Goal: Task Accomplishment & Management: Manage account settings

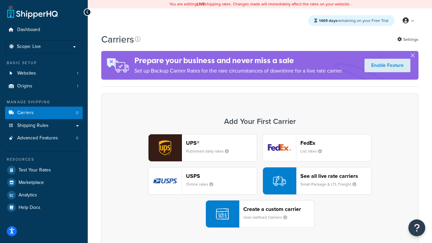
click at [260, 181] on div "UPS® Published daily rates FedEx List rates USPS Online rates See all live rate…" at bounding box center [259, 181] width 303 height 94
click at [336, 143] on header "FedEx" at bounding box center [335, 143] width 71 height 6
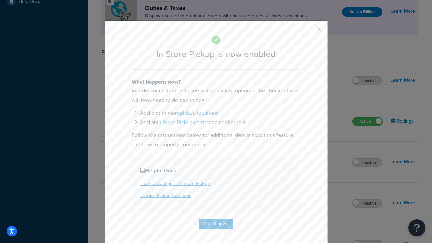
click at [309, 31] on button "button" at bounding box center [309, 32] width 2 height 2
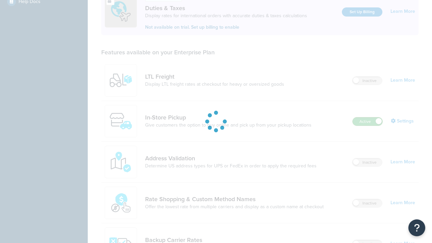
click at [368, 117] on label "Active" at bounding box center [368, 121] width 30 height 8
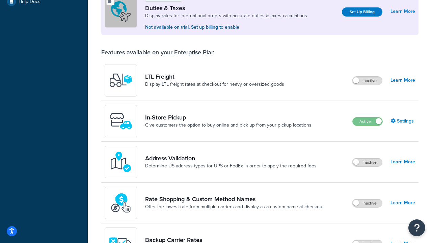
scroll to position [336, 0]
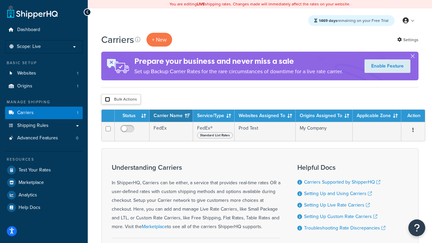
click at [107, 100] on input "checkbox" at bounding box center [107, 99] width 5 height 5
checkbox input "true"
click at [0, 0] on button "Delete" at bounding box center [0, 0] width 0 height 0
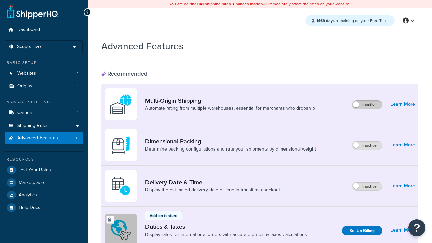
click at [367, 105] on label "Inactive" at bounding box center [367, 105] width 30 height 8
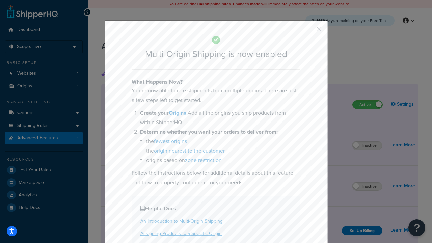
click at [309, 31] on button "button" at bounding box center [309, 32] width 2 height 2
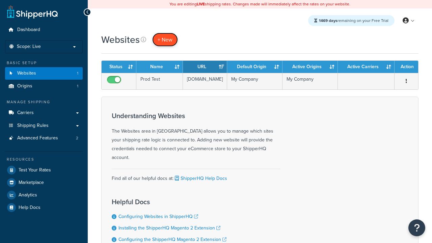
click at [165, 39] on span "+ New" at bounding box center [165, 40] width 15 height 8
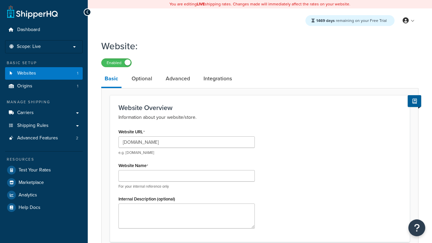
type input "www.testregressiononprod.com"
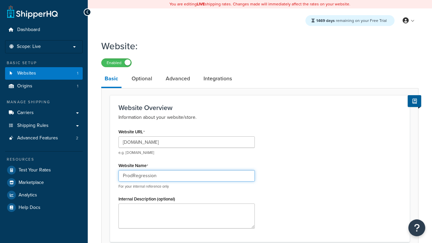
type input "ProdRegression"
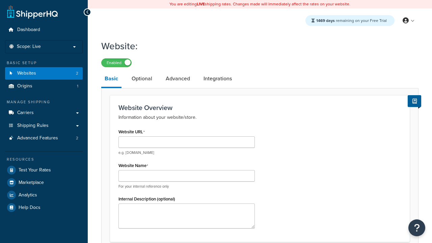
click at [111, 80] on link "Basic" at bounding box center [111, 80] width 20 height 18
click at [142, 79] on link "Optional" at bounding box center [141, 79] width 27 height 16
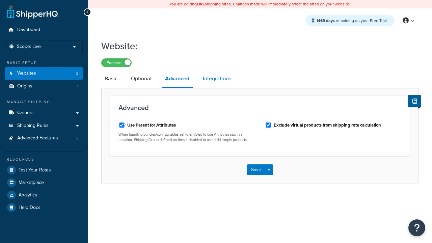
click at [217, 79] on link "Integrations" at bounding box center [216, 79] width 35 height 16
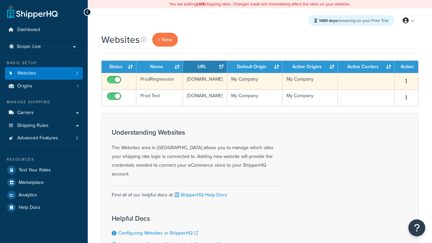
click at [406, 81] on icon "button" at bounding box center [406, 81] width 1 height 5
click at [0, 0] on link "Edit" at bounding box center [0, 0] width 0 height 0
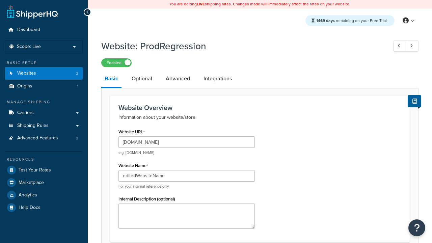
type input "editedWebsiteName"
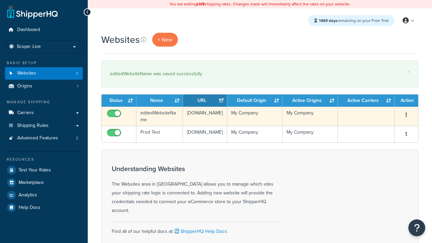
click at [406, 115] on icon "button" at bounding box center [406, 114] width 1 height 5
click at [0, 0] on link "Duplicate" at bounding box center [0, 0] width 0 height 0
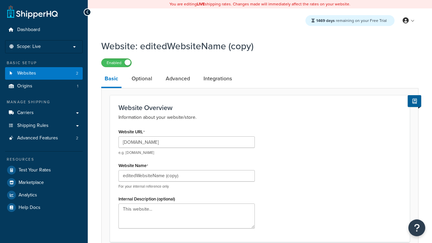
type input "[DOMAIN_NAME]"
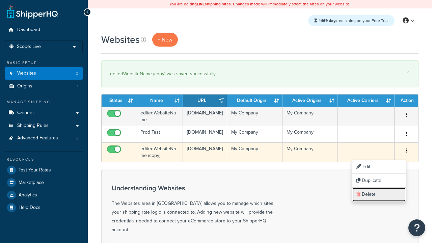
click at [379, 194] on link "Delete" at bounding box center [378, 195] width 53 height 14
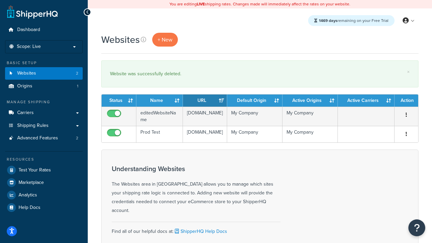
click at [119, 101] on th "Status" at bounding box center [119, 100] width 35 height 12
click at [160, 101] on th "Name" at bounding box center [159, 100] width 47 height 12
click at [205, 101] on th "URL" at bounding box center [205, 100] width 44 height 12
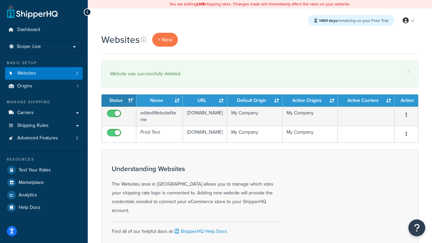
click at [205, 101] on th "URL" at bounding box center [205, 100] width 44 height 12
click at [255, 101] on th "Default Origin" at bounding box center [254, 100] width 55 height 12
click at [310, 101] on th "Active Origins" at bounding box center [309, 100] width 55 height 12
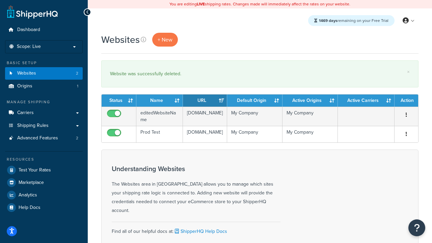
click at [366, 101] on th "Active Carriers" at bounding box center [366, 100] width 57 height 12
click at [406, 101] on th "Action" at bounding box center [407, 100] width 24 height 12
click at [143, 39] on icon at bounding box center [143, 39] width 5 height 5
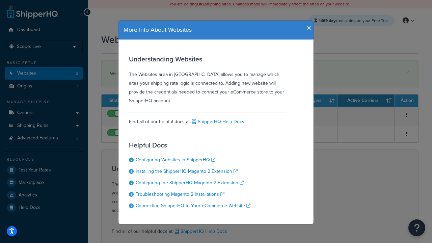
click at [307, 26] on icon "button" at bounding box center [309, 28] width 5 height 6
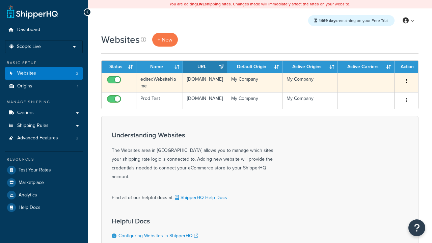
click at [406, 81] on icon "button" at bounding box center [406, 81] width 1 height 5
click at [0, 0] on link "Delete" at bounding box center [0, 0] width 0 height 0
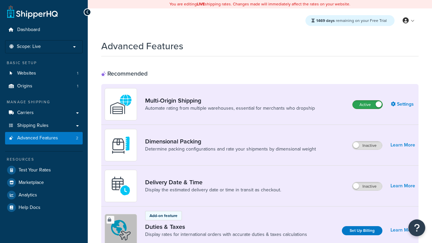
click at [368, 105] on label "Active" at bounding box center [368, 105] width 30 height 8
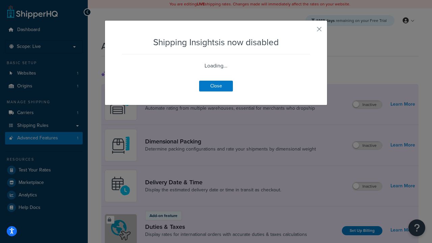
scroll to position [423, 0]
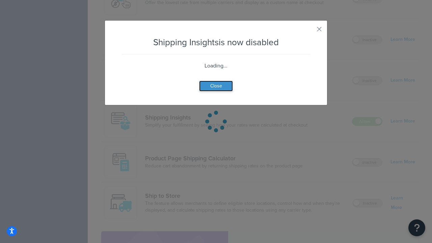
click at [216, 91] on button "Close" at bounding box center [216, 86] width 34 height 11
